Goal: Find specific page/section: Find specific page/section

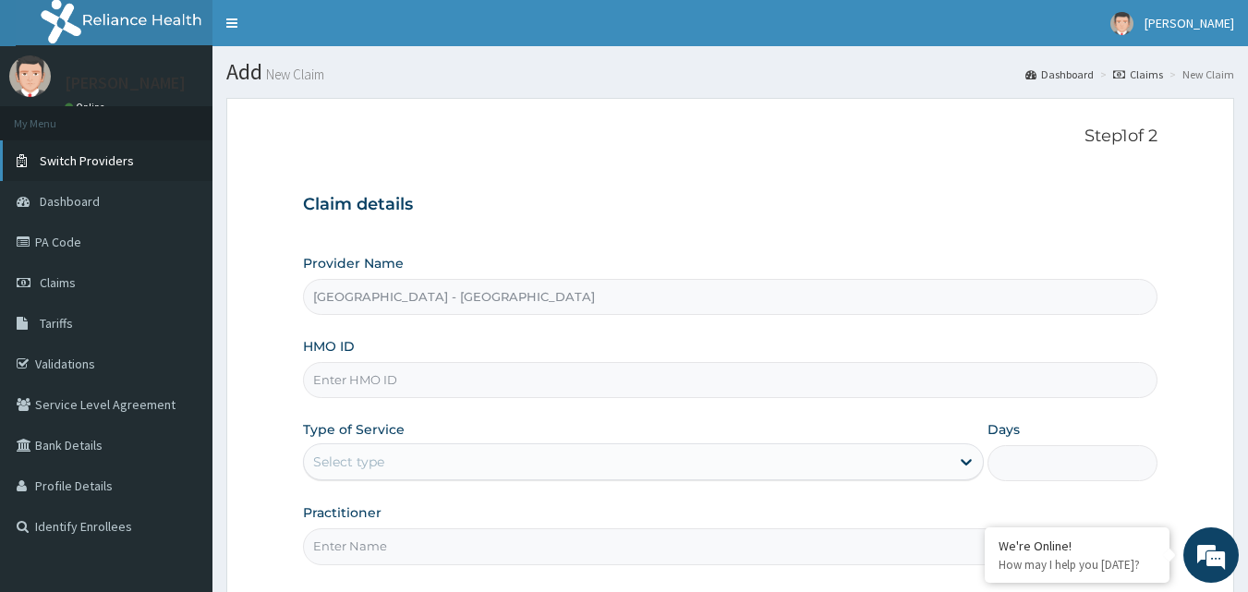
click at [63, 154] on span "Switch Providers" at bounding box center [87, 160] width 94 height 17
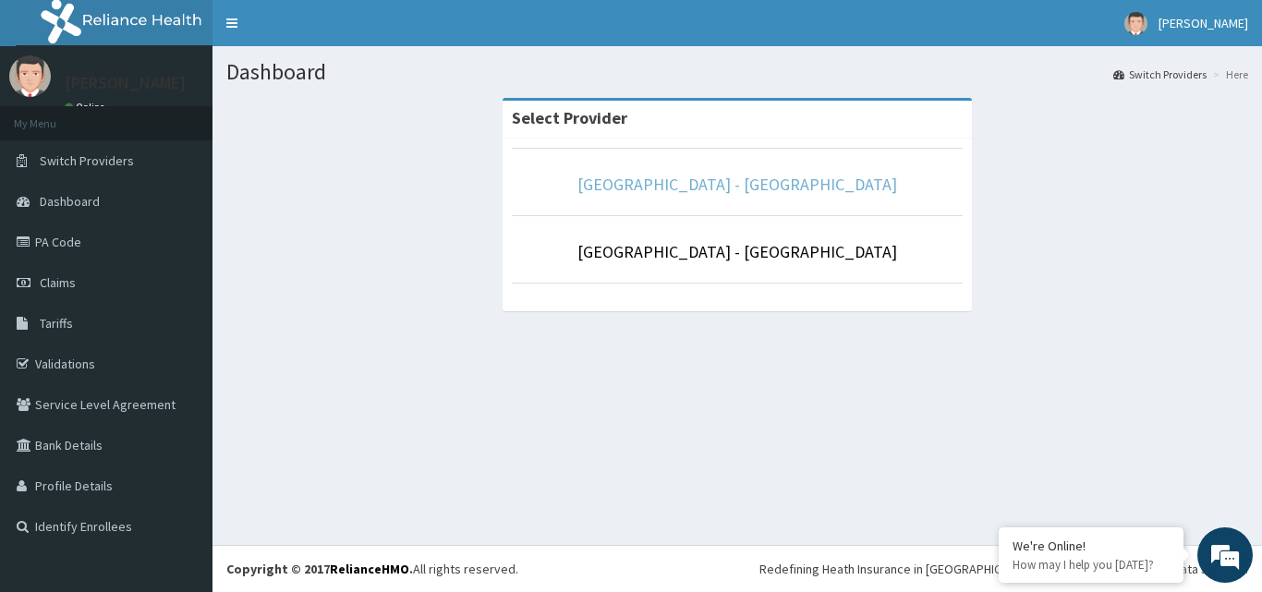
click at [686, 187] on link "[GEOGRAPHIC_DATA] - [GEOGRAPHIC_DATA]" at bounding box center [737, 184] width 320 height 21
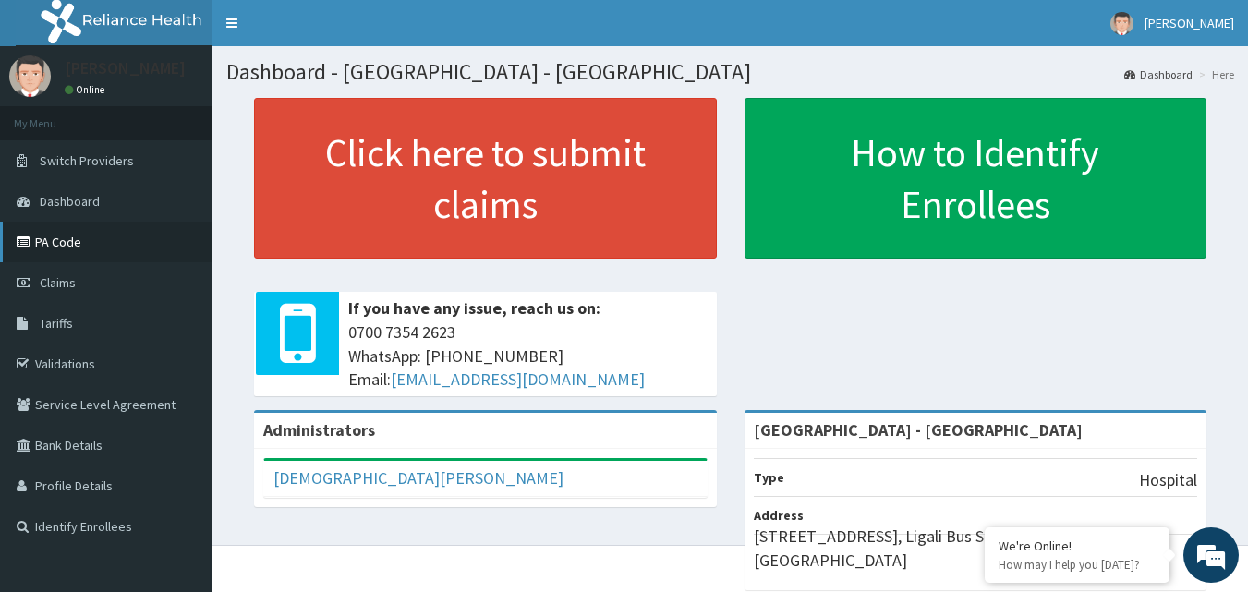
click at [56, 241] on link "PA Code" at bounding box center [106, 242] width 213 height 41
